Goal: Transaction & Acquisition: Purchase product/service

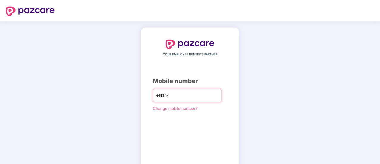
type input "**********"
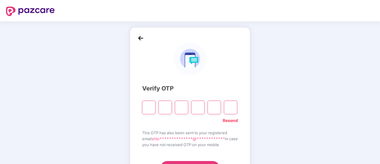
type input "*"
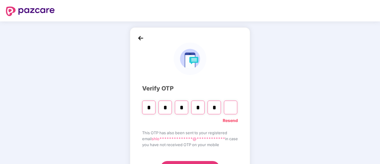
type input "*"
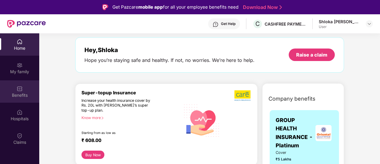
scroll to position [23, 0]
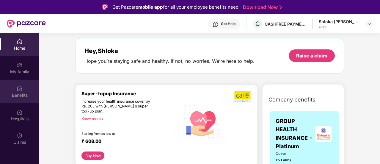
click at [26, 94] on div "Benefits" at bounding box center [19, 95] width 39 height 6
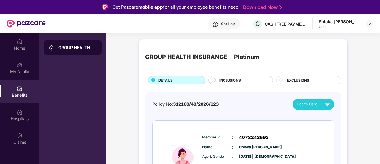
click at [226, 80] on span "INCLUSIONS" at bounding box center [229, 80] width 21 height 5
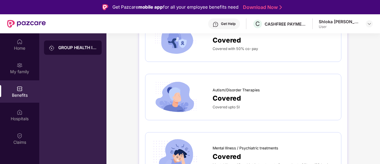
scroll to position [33, 0]
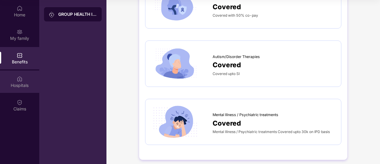
click at [28, 78] on div "Hospitals" at bounding box center [19, 81] width 39 height 22
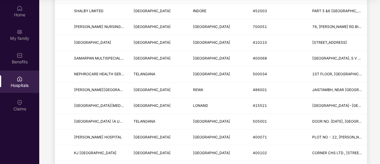
scroll to position [106, 0]
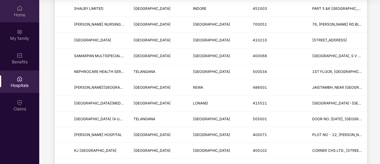
click at [24, 9] on div "Home" at bounding box center [19, 11] width 39 height 22
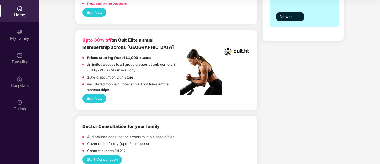
scroll to position [223, 0]
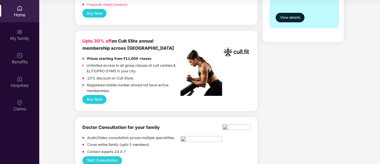
click at [85, 99] on button "Buy Now" at bounding box center [94, 99] width 24 height 9
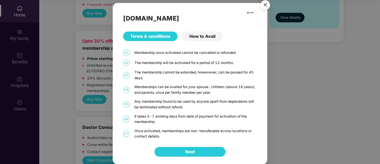
scroll to position [0, 0]
click at [199, 32] on div "How to Avail" at bounding box center [202, 37] width 40 height 10
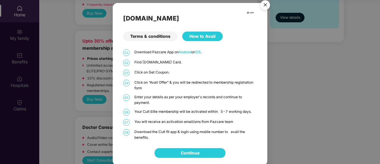
click at [150, 37] on div "Terms & conditions" at bounding box center [150, 37] width 54 height 10
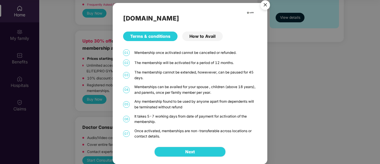
click at [181, 150] on button "Next" at bounding box center [189, 152] width 71 height 10
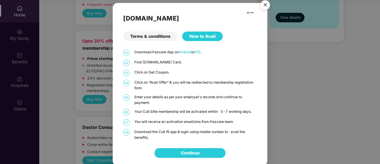
click at [181, 150] on link "Continue" at bounding box center [190, 153] width 19 height 7
click at [181, 153] on link "Continue" at bounding box center [190, 153] width 19 height 7
click at [260, 4] on img "Close" at bounding box center [265, 6] width 17 height 17
